Goal: Task Accomplishment & Management: Use online tool/utility

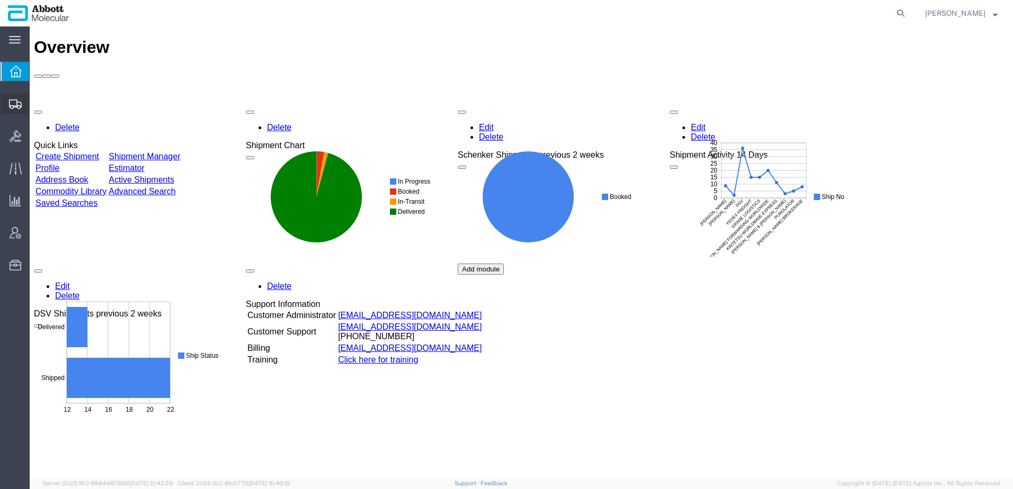
click at [0, 0] on span "Create from Template" at bounding box center [0, 0] width 0 height 0
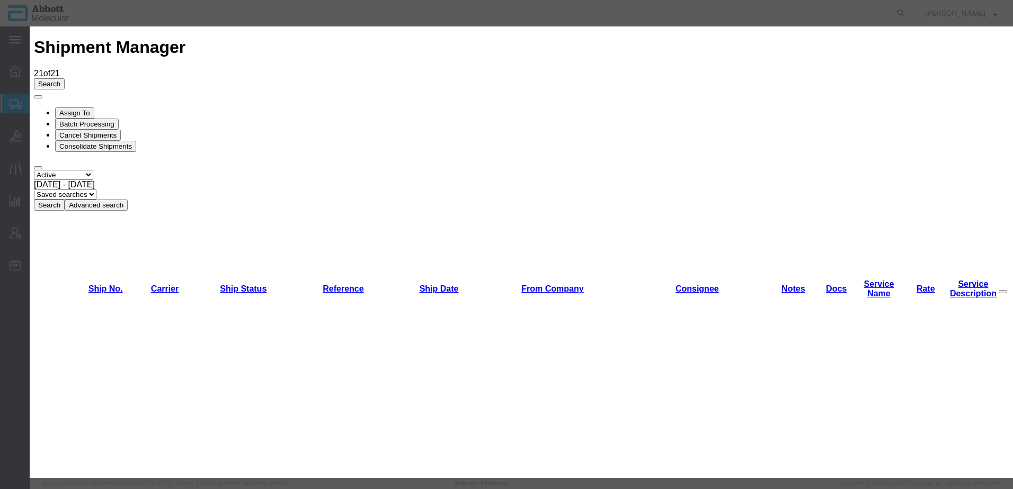
scroll to position [843, 0]
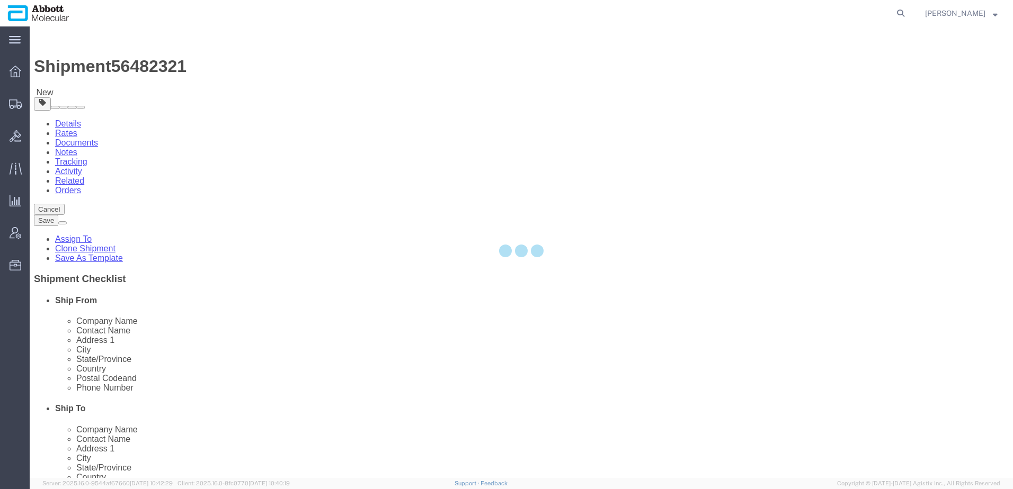
select select
select select "48454"
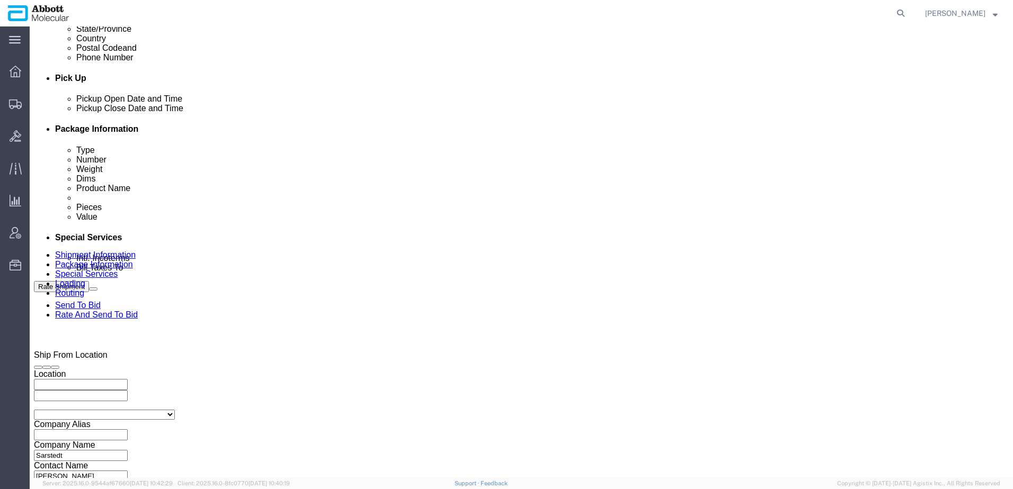
scroll to position [530, 0]
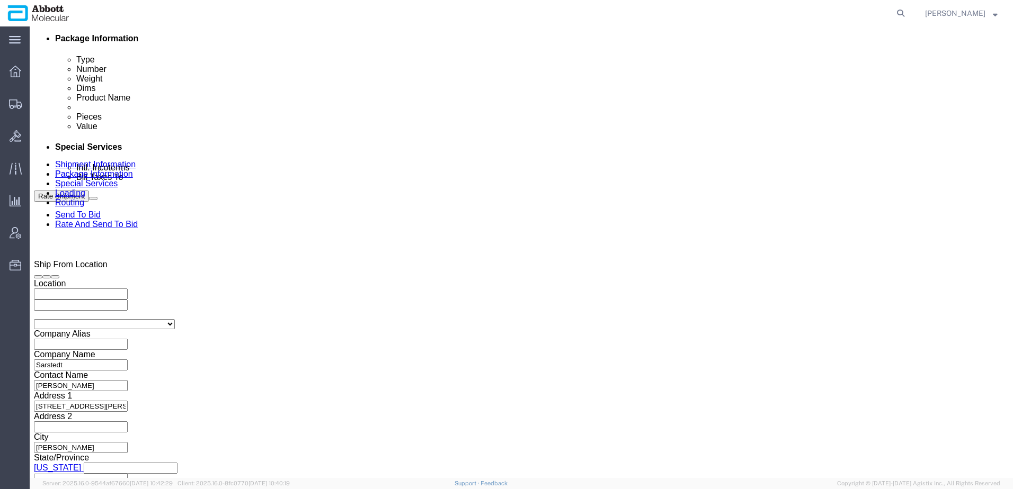
drag, startPoint x: 461, startPoint y: 290, endPoint x: 264, endPoint y: 305, distance: 197.1
click div "Select Account Type Activity ID Airline Appointment Number ASN Batch Request # …"
paste input "715513"
type input "49002715513"
click input "Sarstedt_"
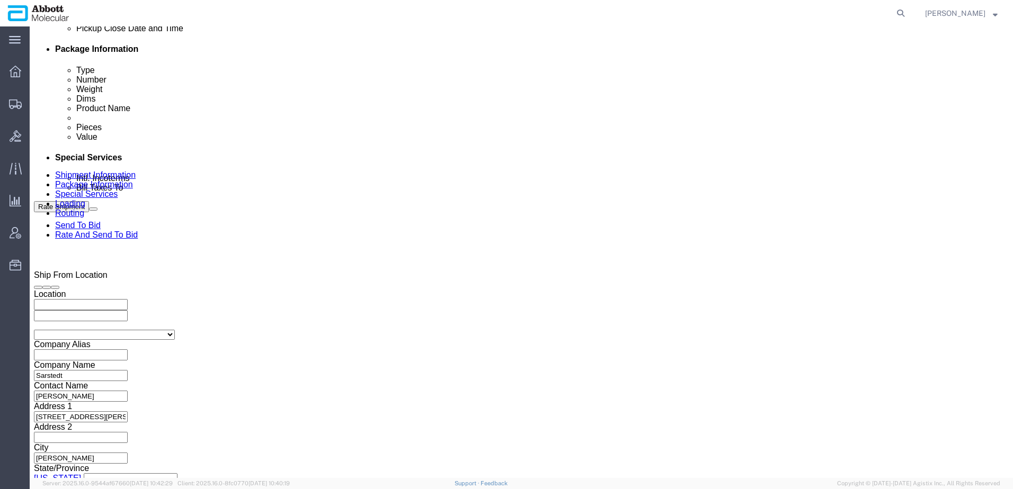
scroll to position [468, 0]
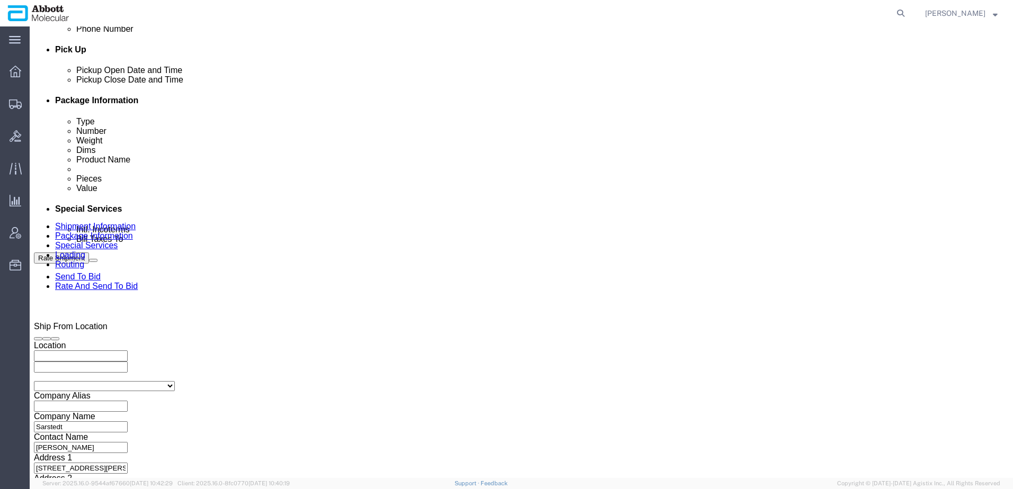
type input "Sarstedt_8.13.25"
click div "Aug 13 2025 9:45 AM"
type input "8:00 PM"
click button "Apply"
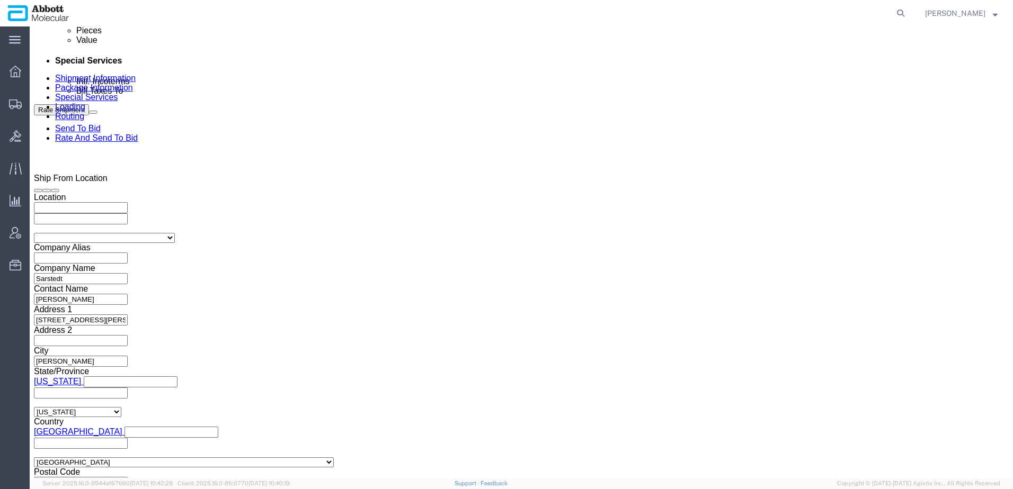
scroll to position [627, 0]
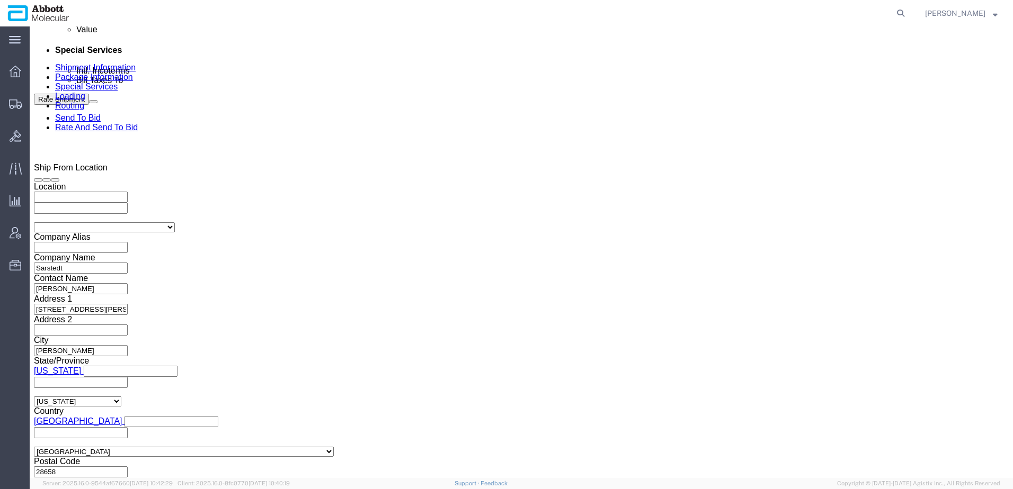
click button "Continue"
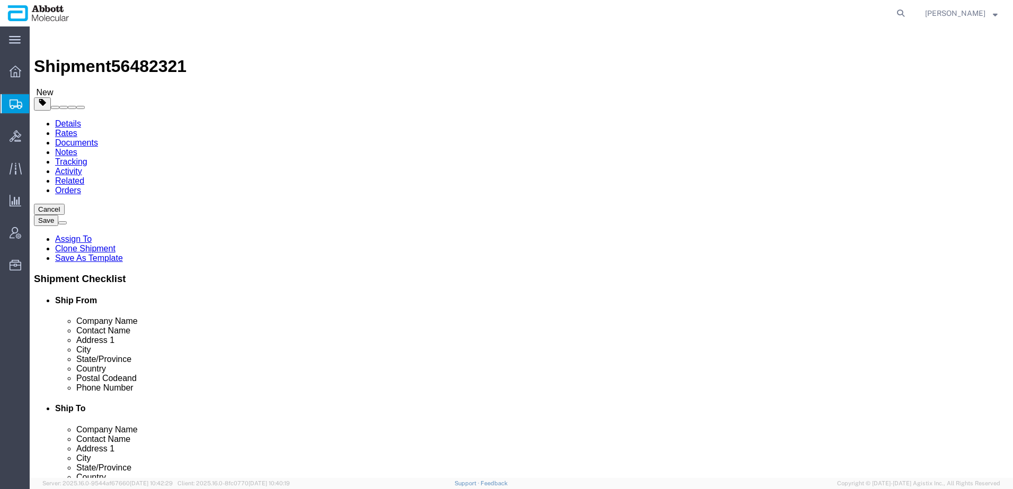
click select "Select Box (B) Box (C) Box (D) Cardboard Box(es) Crate (Instrument) Crate(s) En…"
select select "PSST"
click select "Select Box (B) Box (C) Box (D) Cardboard Box(es) Crate (Instrument) Crate(s) En…"
click input "1"
type input "12"
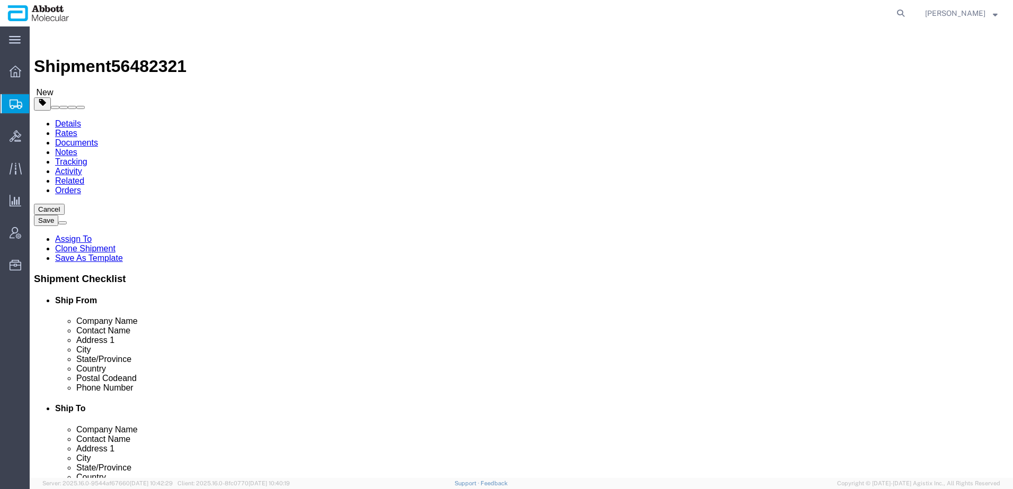
type input "47"
type input "39"
type input "78"
click select "Select Box (B) Box (C) Box (D) Cardboard Box(es) Crate (Instrument) Crate(s) En…"
select select "PSNS"
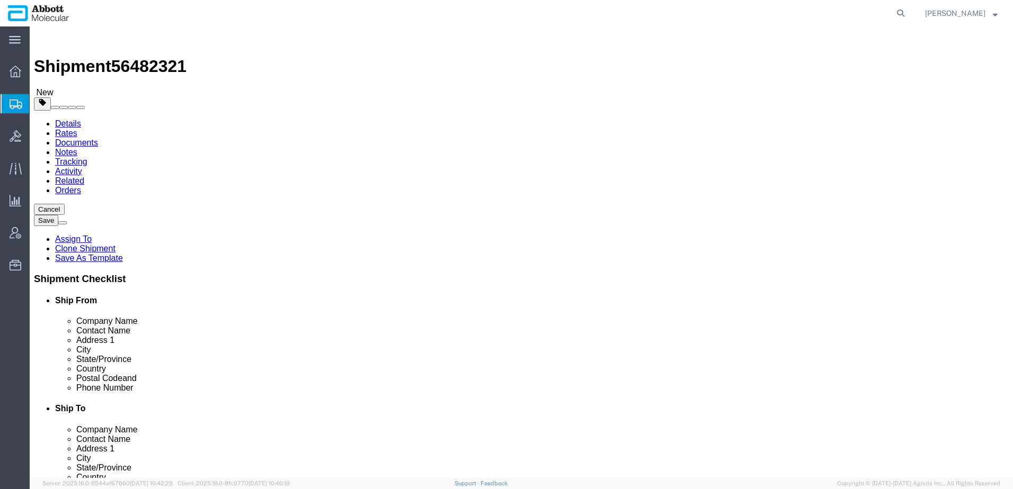
click select "Select Box (B) Box (C) Box (D) Cardboard Box(es) Crate (Instrument) Crate(s) En…"
drag, startPoint x: 172, startPoint y: 268, endPoint x: 63, endPoint y: 264, distance: 108.7
click div "Weight 0.00 Select kgs lbs Ship. t°"
type input "6880"
click input "checkbox"
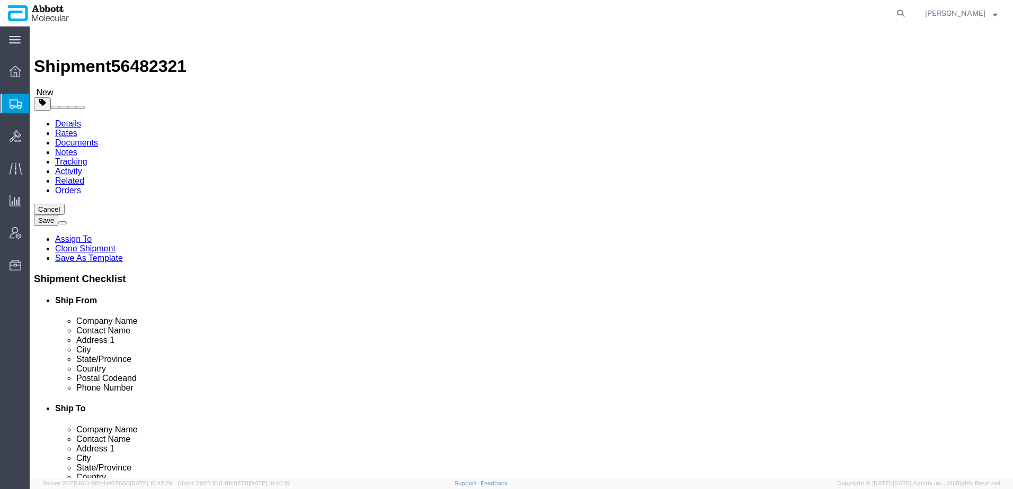
checkbox input "true"
type input "AMBIENT"
click link "Add Content"
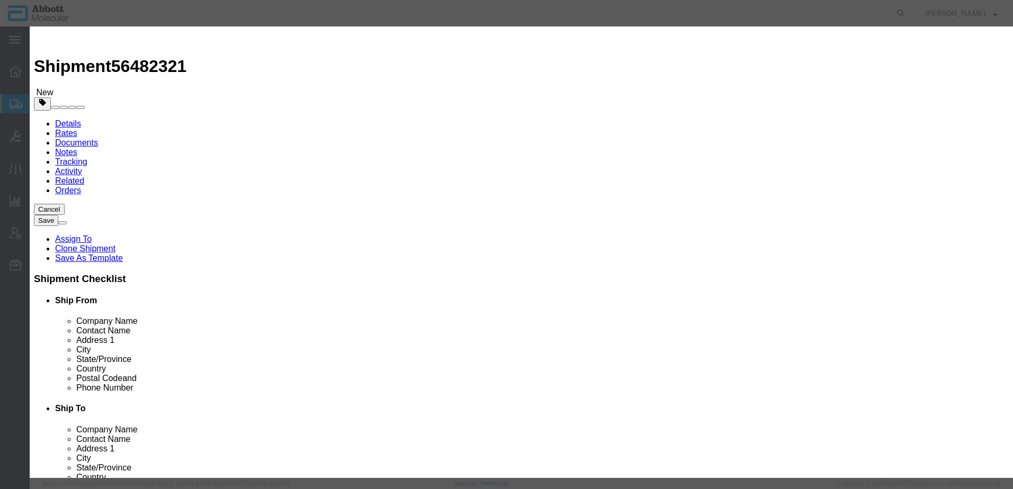
click input "text"
type input "Tips"
click td "Model: 09N2601"
select select
checkbox input "false"
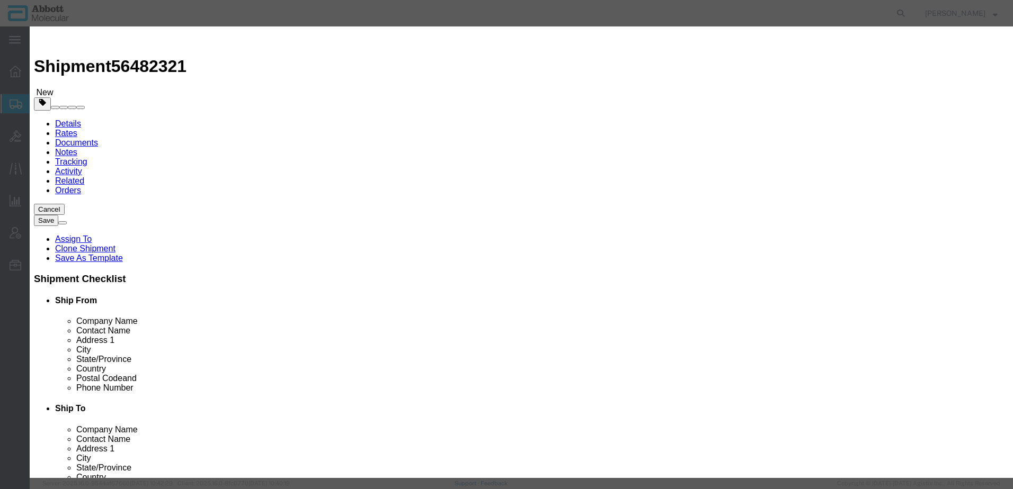
select select "US"
type input "AMBIENT"
type input "09N2601"
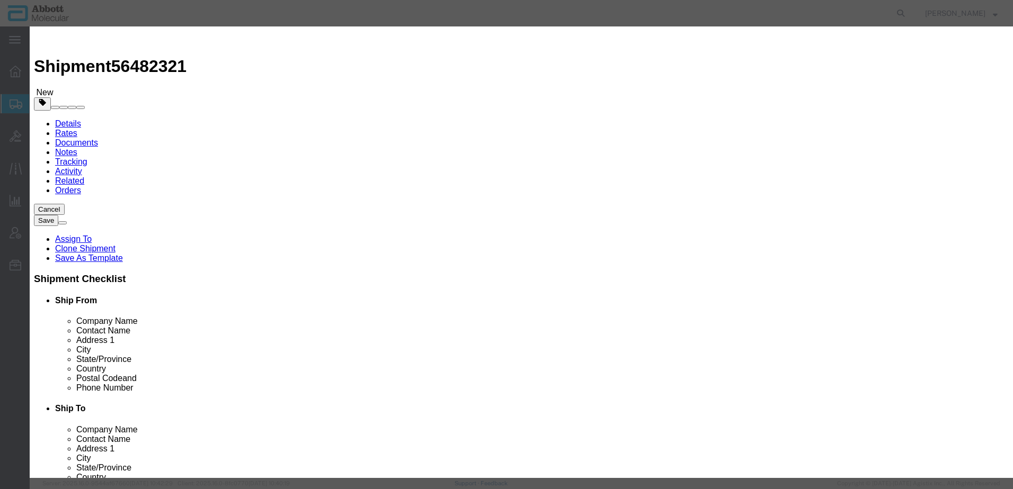
type textarea "Alinity m Pipette Tips; 50uL"
type input "09N2601"
click input "text"
type input "12000"
type input "1.00"
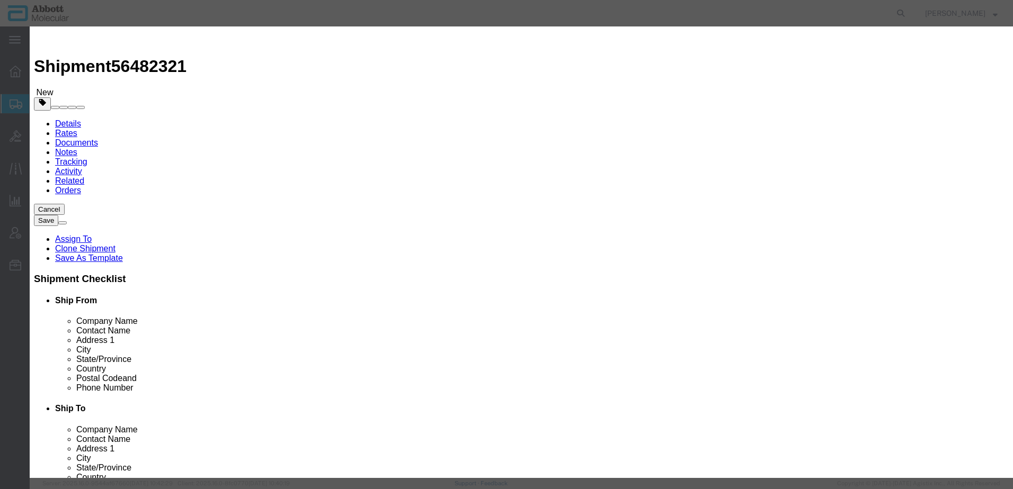
click button "Save & Close"
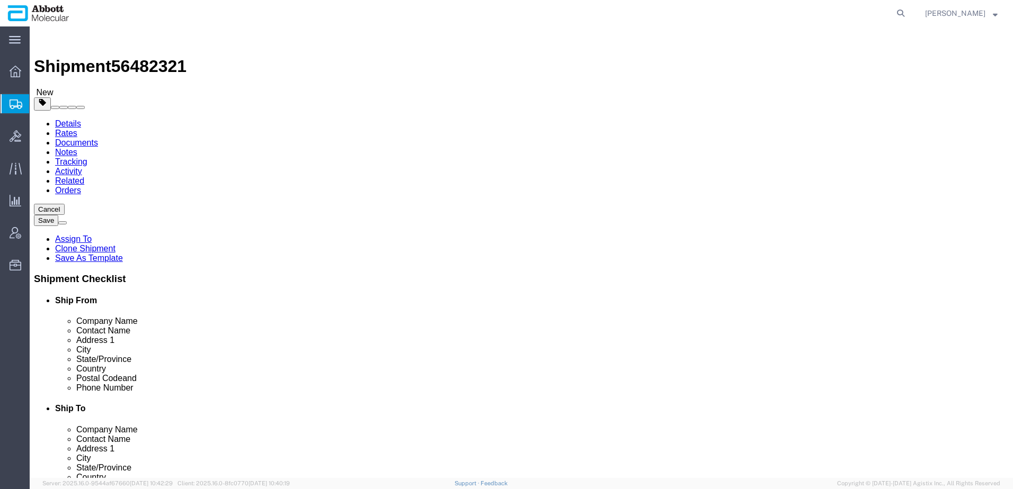
click button "Rate Shipment"
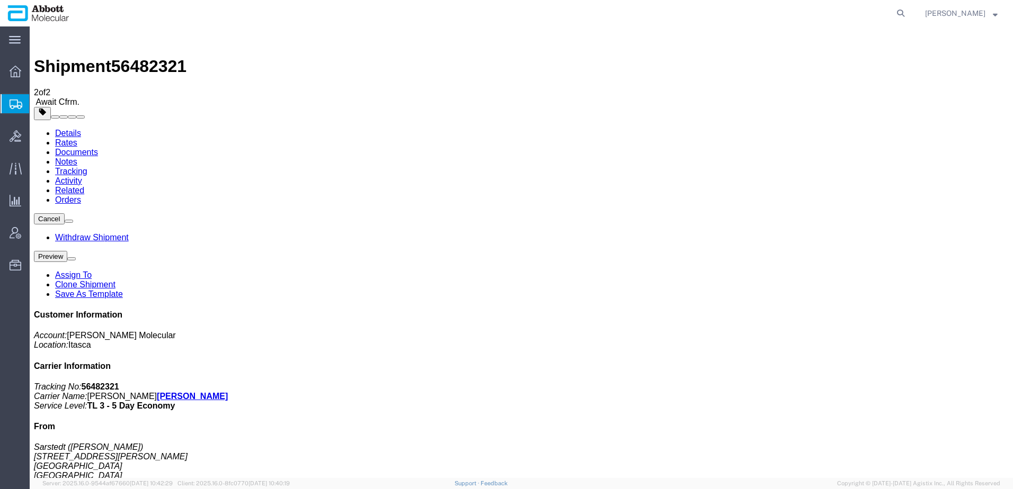
click at [149, 57] on span "56482321" at bounding box center [148, 66] width 75 height 19
copy span "56482321"
